Goal: Task Accomplishment & Management: Complete application form

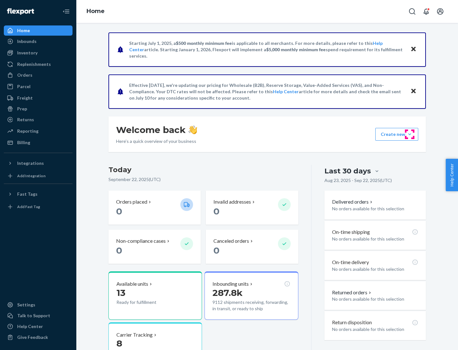
click at [410, 134] on button "Create new Create new inbound Create new order Create new product" at bounding box center [397, 134] width 43 height 13
click at [38, 41] on div "Inbounds" at bounding box center [37, 41] width 67 height 9
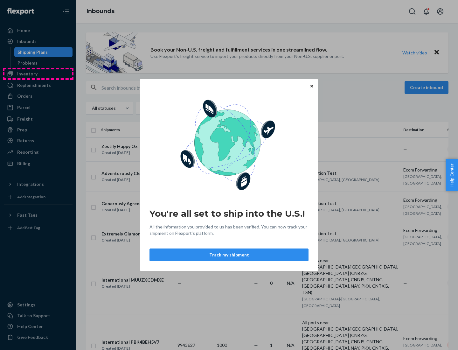
click at [38, 74] on div "You're all set to ship into the U.S.! All the information you provided to us ha…" at bounding box center [229, 175] width 458 height 350
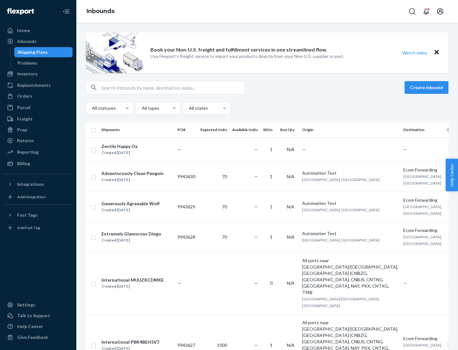
click at [267, 11] on div "Inbounds" at bounding box center [267, 11] width 382 height 23
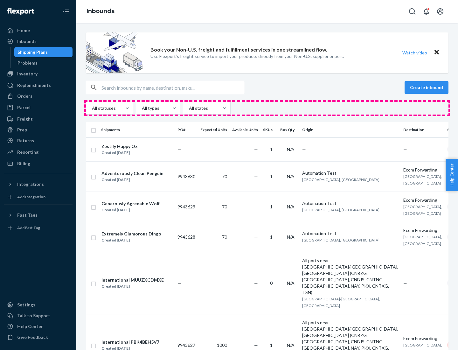
click at [267, 108] on div "All statuses All types All states" at bounding box center [267, 108] width 363 height 13
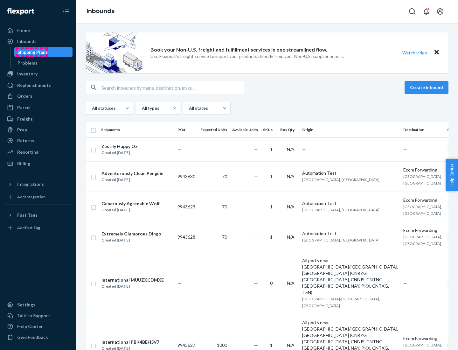
click at [32, 52] on div "Shipping Plans" at bounding box center [33, 52] width 30 height 6
click at [428, 88] on button "Create inbound" at bounding box center [427, 87] width 44 height 13
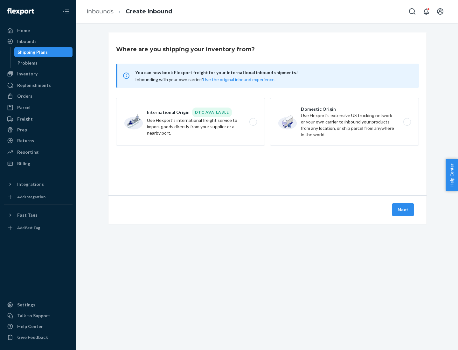
click at [191, 122] on label "International Origin DTC Available Use Flexport's international freight service…" at bounding box center [190, 122] width 149 height 48
click at [253, 122] on input "International Origin DTC Available Use Flexport's international freight service…" at bounding box center [255, 122] width 4 height 4
radio input "true"
click at [268, 166] on icon at bounding box center [268, 167] width 20 height 20
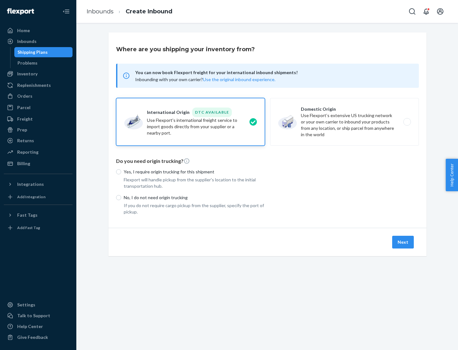
click at [194, 172] on p "Yes, I require origin trucking for this shipment" at bounding box center [194, 172] width 141 height 6
click at [121, 172] on input "Yes, I require origin trucking for this shipment" at bounding box center [118, 171] width 5 height 5
radio input "true"
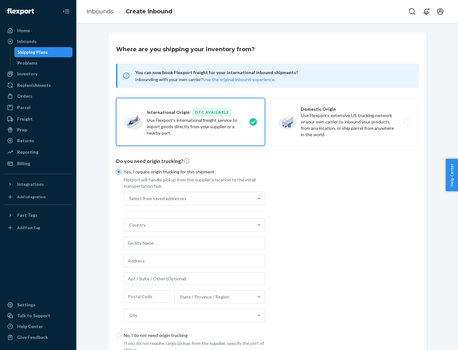
scroll to position [12, 0]
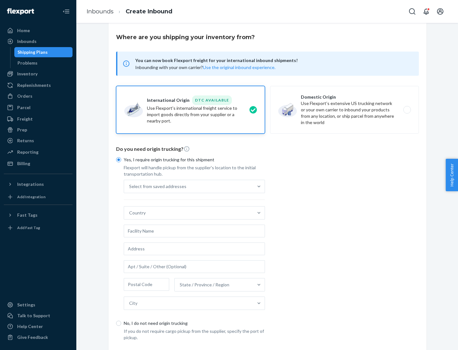
click at [189, 186] on div "Select from saved addresses" at bounding box center [188, 186] width 129 height 13
click at [130, 186] on input "Select from saved addresses" at bounding box center [129, 186] width 1 height 6
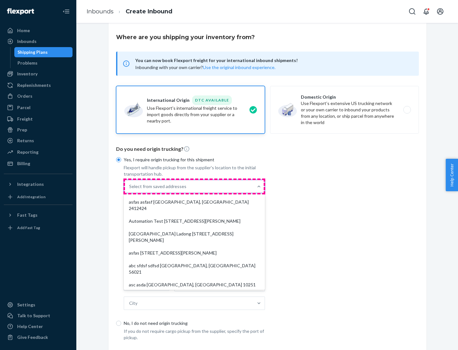
scroll to position [28, 0]
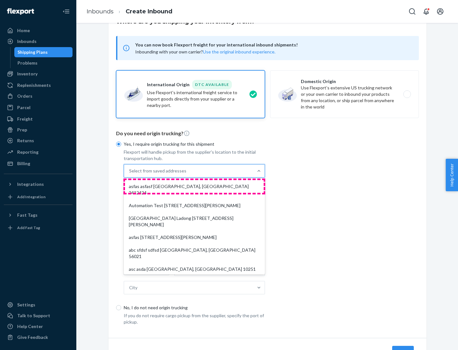
click at [194, 186] on div "asfas asfasf [GEOGRAPHIC_DATA], [GEOGRAPHIC_DATA] 2412424" at bounding box center [194, 189] width 139 height 19
click at [130, 174] on input "option asfas asfasf [GEOGRAPHIC_DATA], [GEOGRAPHIC_DATA] 2412424 focused, 1 of …" at bounding box center [129, 171] width 1 height 6
type input "asfas"
type input "asfasf"
type input "2412424"
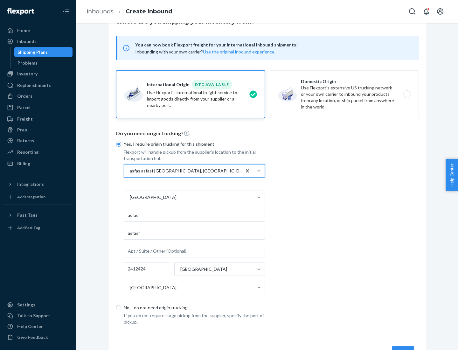
scroll to position [59, 0]
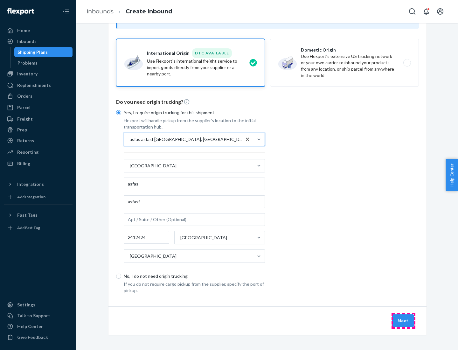
click at [404, 321] on button "Next" at bounding box center [403, 320] width 22 height 13
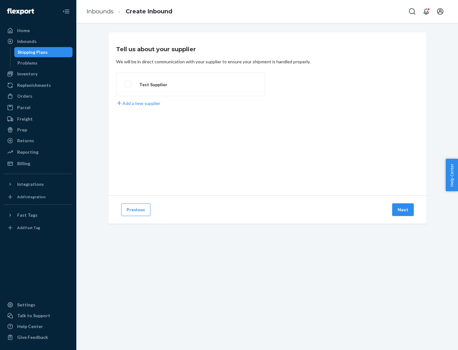
click at [191, 84] on label "Test Supplier" at bounding box center [190, 85] width 149 height 24
click at [128, 84] on input "Test Supplier" at bounding box center [126, 84] width 4 height 4
radio input "true"
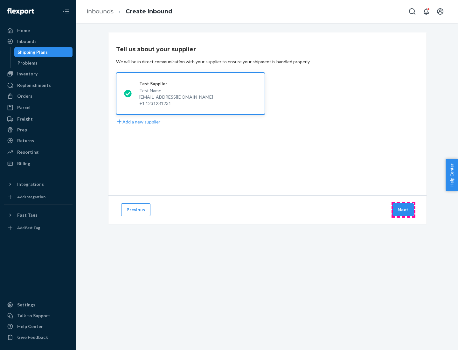
click at [404, 210] on button "Next" at bounding box center [403, 209] width 22 height 13
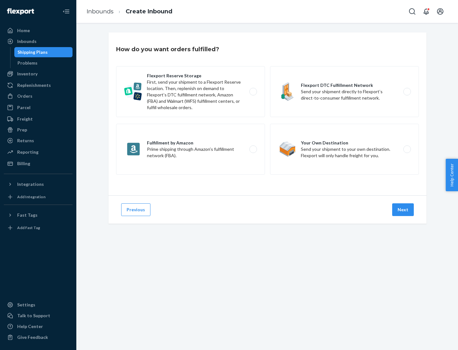
click at [191, 149] on label "Fulfillment by Amazon Prime shipping through Amazon’s fulfillment network (FBA)." at bounding box center [190, 149] width 149 height 51
click at [253, 149] on input "Fulfillment by Amazon Prime shipping through Amazon’s fulfillment network (FBA)." at bounding box center [255, 149] width 4 height 4
radio input "true"
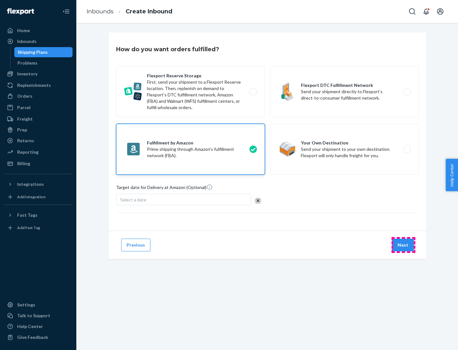
click at [404, 245] on button "Next" at bounding box center [403, 245] width 22 height 13
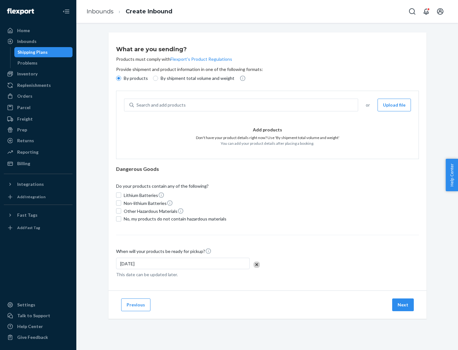
click at [196, 78] on p "By shipment total volume and weight" at bounding box center [198, 78] width 74 height 6
click at [158, 78] on input "By shipment total volume and weight" at bounding box center [155, 78] width 5 height 5
radio input "true"
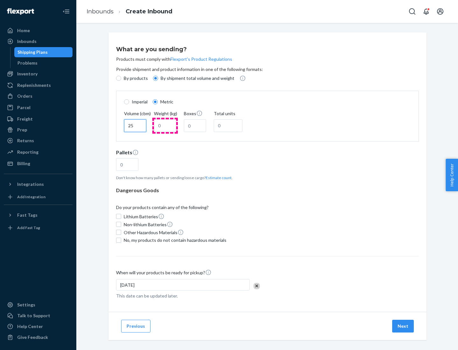
type input "25"
type input "100"
type input "50"
type input "500"
click at [217, 178] on button "Estimate count" at bounding box center [219, 177] width 26 height 5
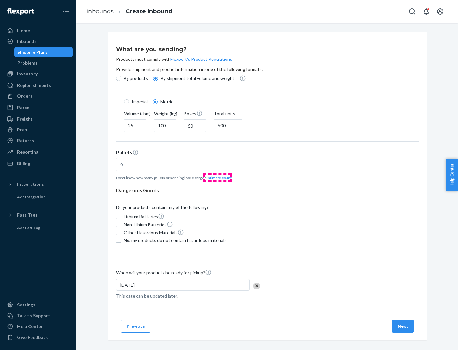
type input "16"
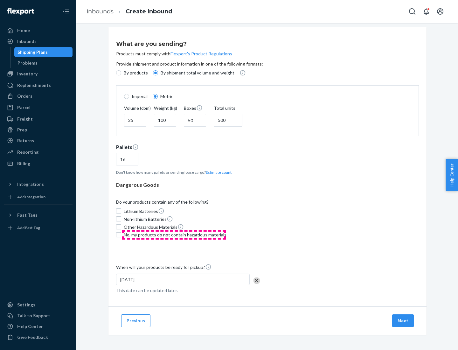
click at [174, 235] on span "No, my products do not contain hazardous materials" at bounding box center [175, 235] width 103 height 6
click at [121, 235] on input "No, my products do not contain hazardous materials" at bounding box center [118, 234] width 5 height 5
checkbox input "true"
click at [404, 321] on button "Next" at bounding box center [403, 320] width 22 height 13
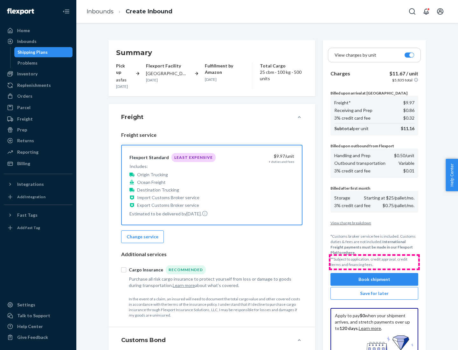
scroll to position [93, 0]
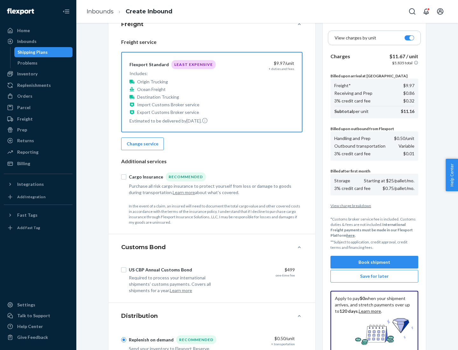
click at [375, 262] on button "Book shipment" at bounding box center [375, 262] width 88 height 13
